Goal: Transaction & Acquisition: Purchase product/service

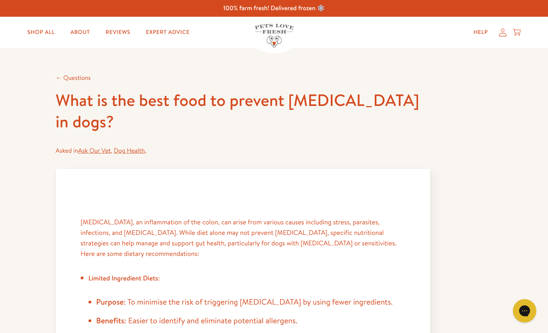
click at [80, 32] on link "About" at bounding box center [80, 33] width 32 height 16
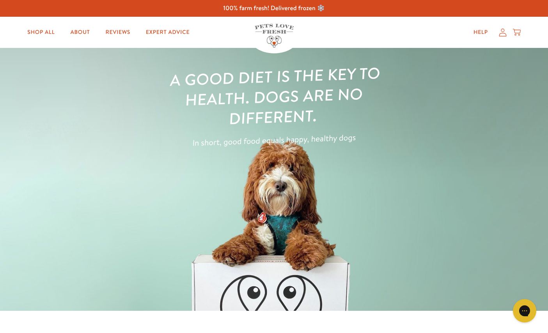
click at [42, 36] on link "Shop All" at bounding box center [41, 33] width 40 height 16
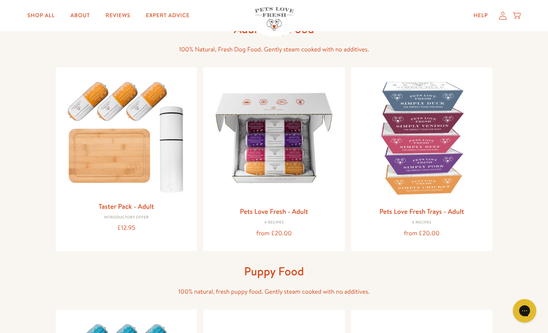
scroll to position [52, 0]
click at [111, 122] on img at bounding box center [126, 135] width 129 height 124
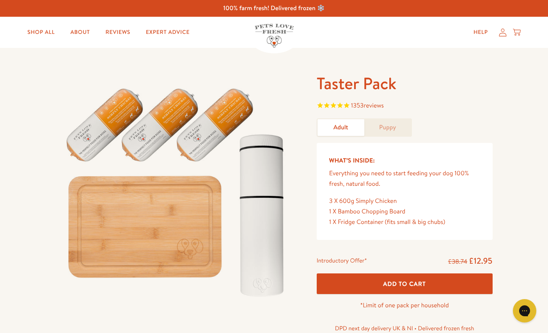
click at [83, 37] on link "About" at bounding box center [80, 33] width 32 height 16
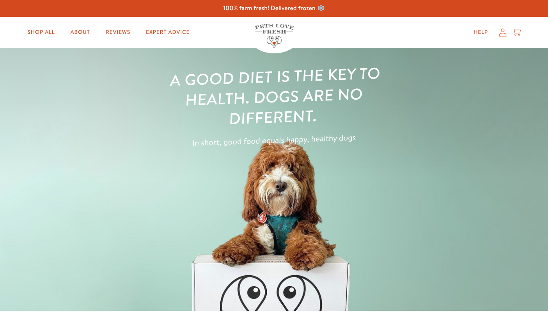
click at [32, 30] on link "Shop All" at bounding box center [41, 33] width 40 height 16
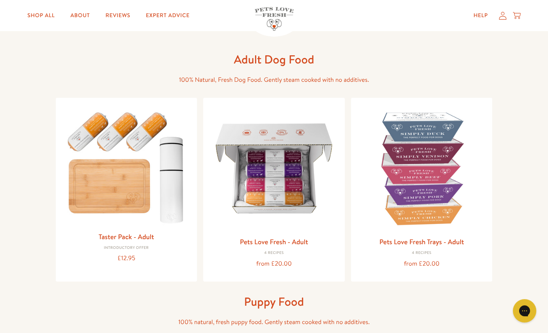
scroll to position [21, 0]
click at [131, 134] on img at bounding box center [126, 166] width 129 height 124
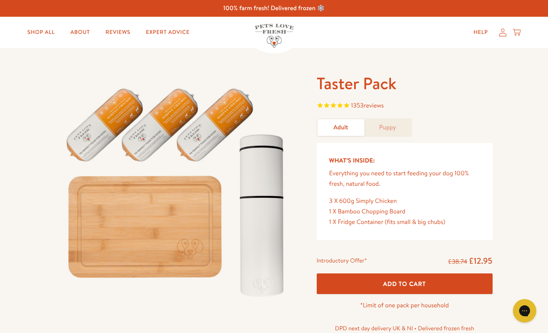
click at [41, 35] on link "Shop All" at bounding box center [41, 33] width 40 height 16
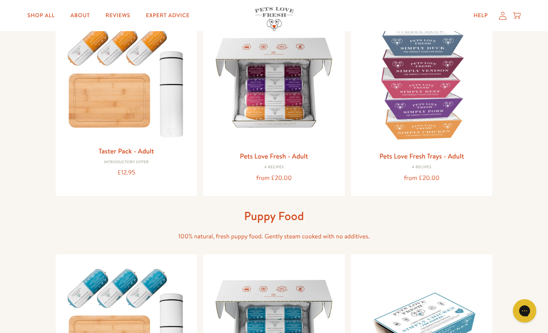
scroll to position [107, 0]
click at [266, 112] on img at bounding box center [273, 82] width 129 height 129
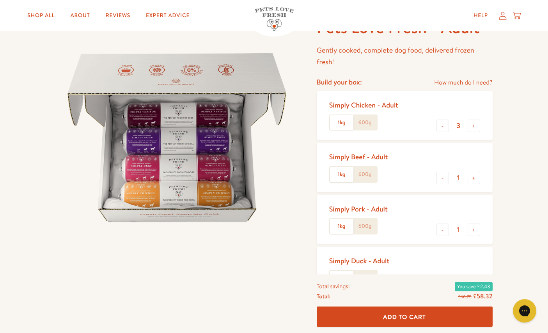
click at [442, 177] on button "-" at bounding box center [442, 178] width 12 height 12
type input "0"
click at [444, 226] on button "-" at bounding box center [442, 230] width 12 height 12
type input "0"
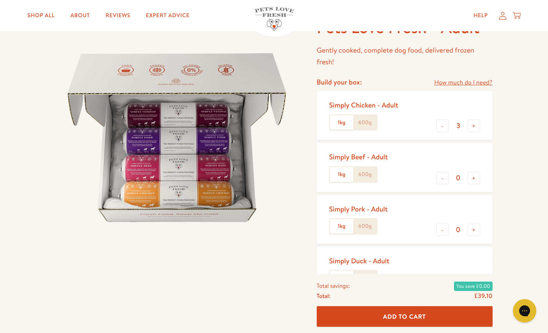
click at [444, 276] on button "-" at bounding box center [442, 282] width 12 height 12
type input "0"
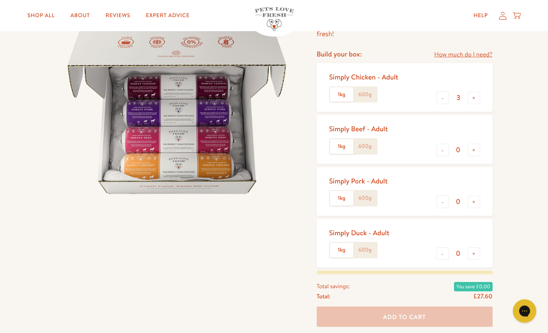
click at [476, 97] on button "+" at bounding box center [474, 98] width 12 height 12
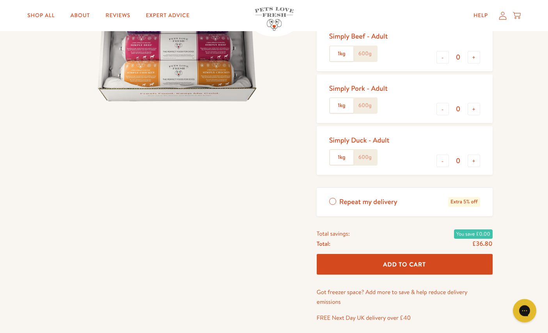
scroll to position [114, 0]
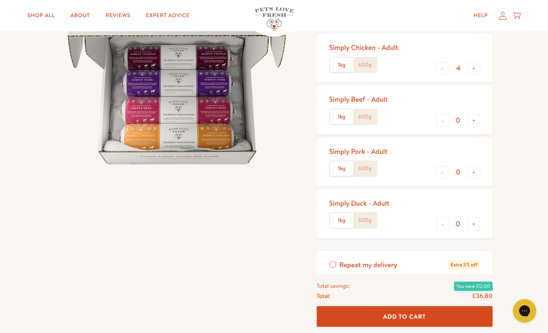
click at [474, 66] on button "+" at bounding box center [474, 68] width 12 height 12
type input "5"
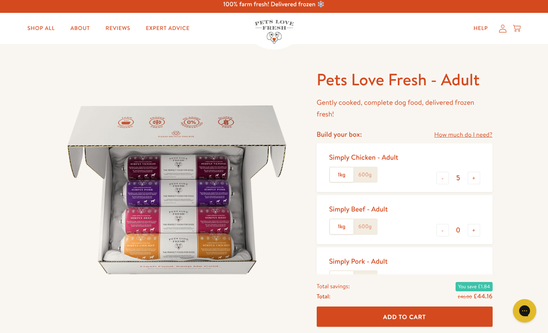
scroll to position [0, 0]
